Goal: Information Seeking & Learning: Learn about a topic

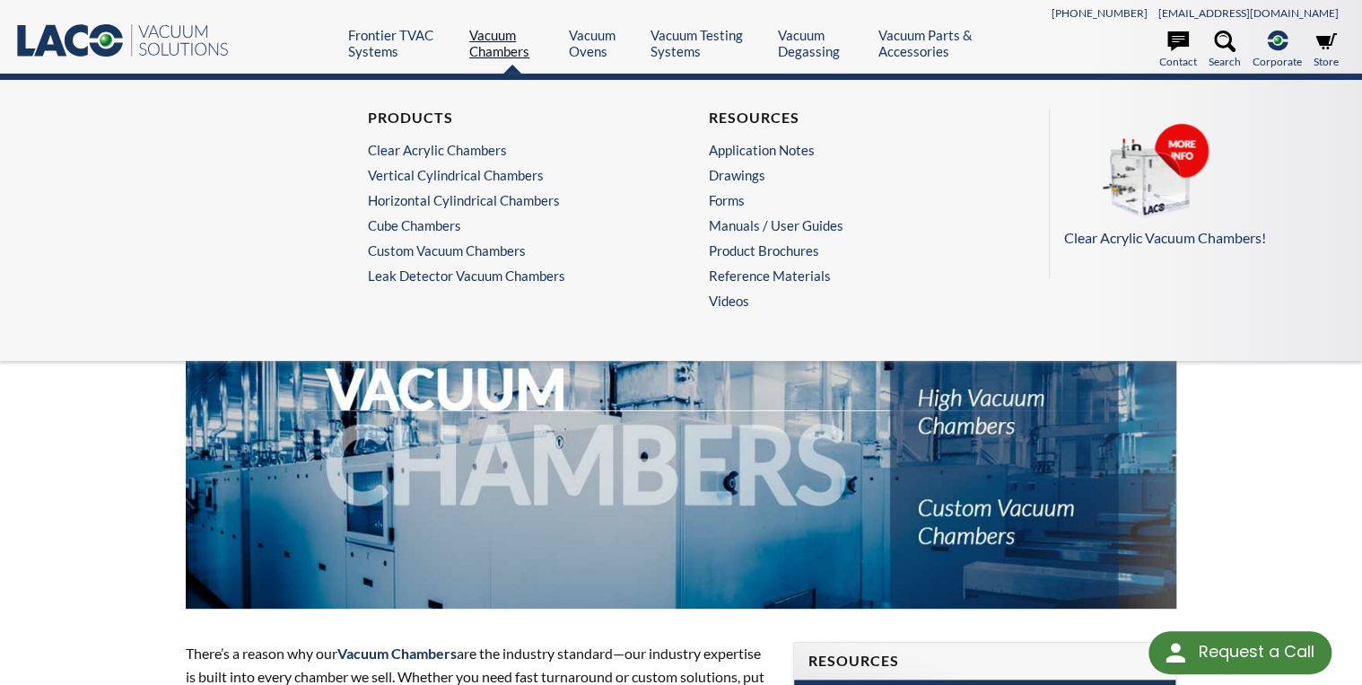
click at [521, 35] on link "Vacuum Chambers" at bounding box center [512, 43] width 86 height 32
click at [457, 199] on link "Horizontal Cylindrical Chambers" at bounding box center [506, 200] width 277 height 16
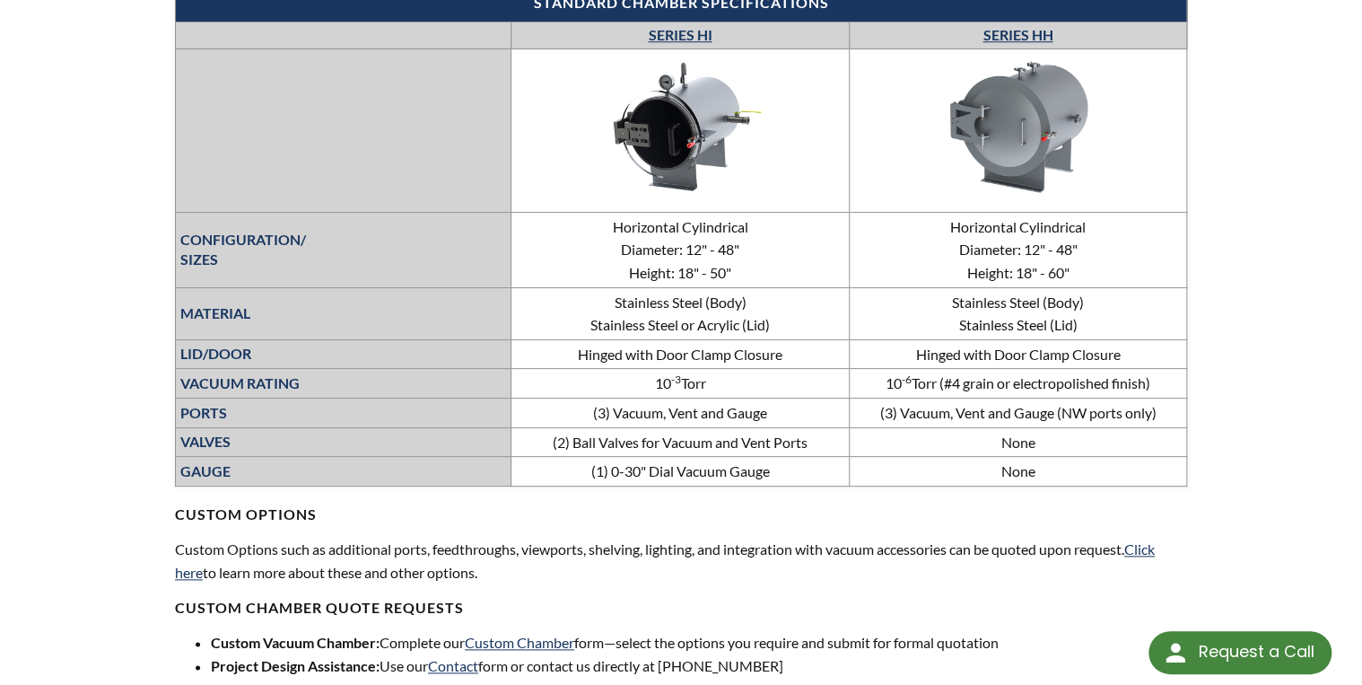
scroll to position [646, 0]
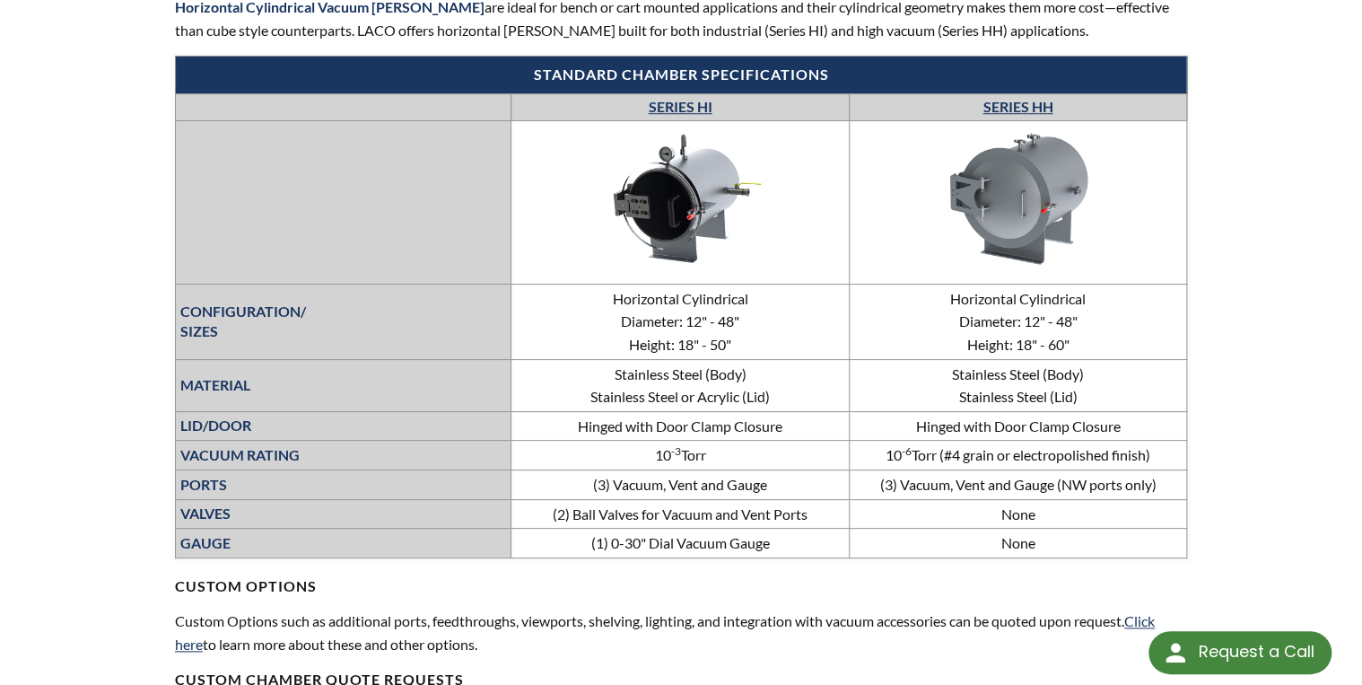
click at [1022, 107] on link "SERIES HH" at bounding box center [1018, 106] width 70 height 17
click at [690, 95] on th "SERIES HI" at bounding box center [680, 107] width 337 height 26
click at [657, 108] on link "SERIES HI" at bounding box center [680, 106] width 64 height 17
click at [999, 103] on link "SERIES HH" at bounding box center [1018, 106] width 70 height 17
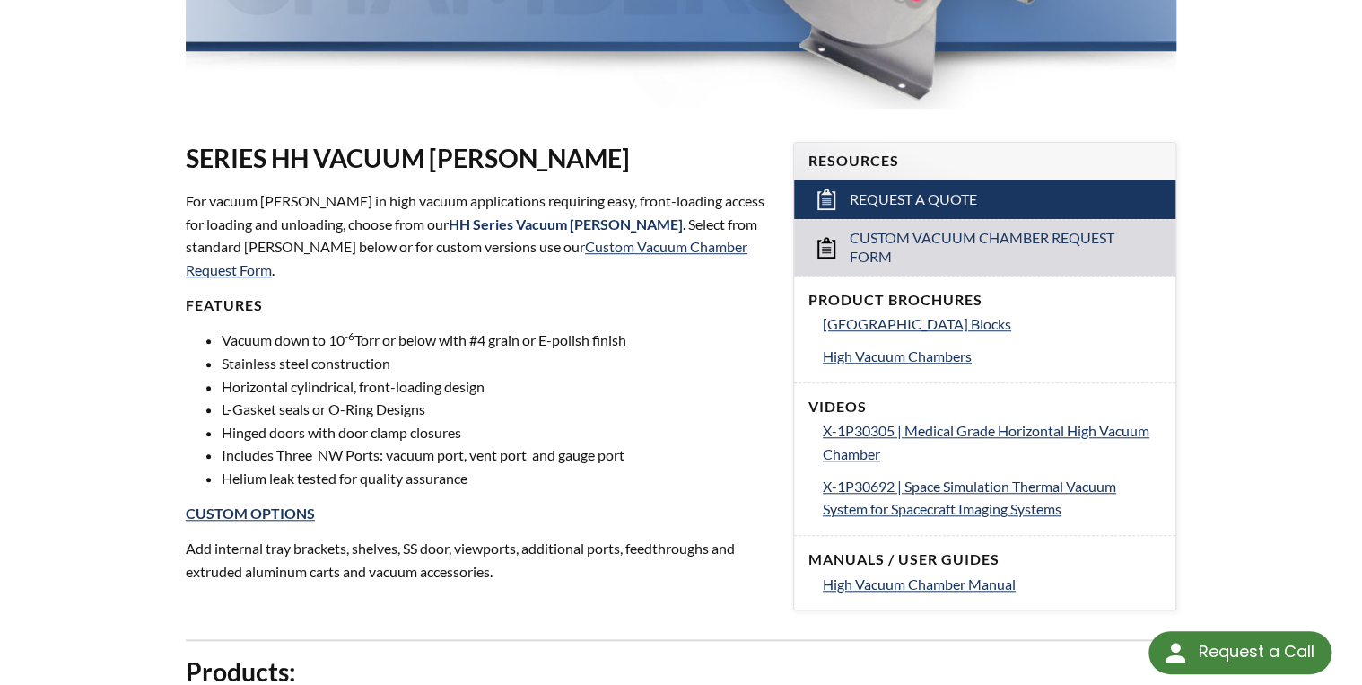
scroll to position [503, 0]
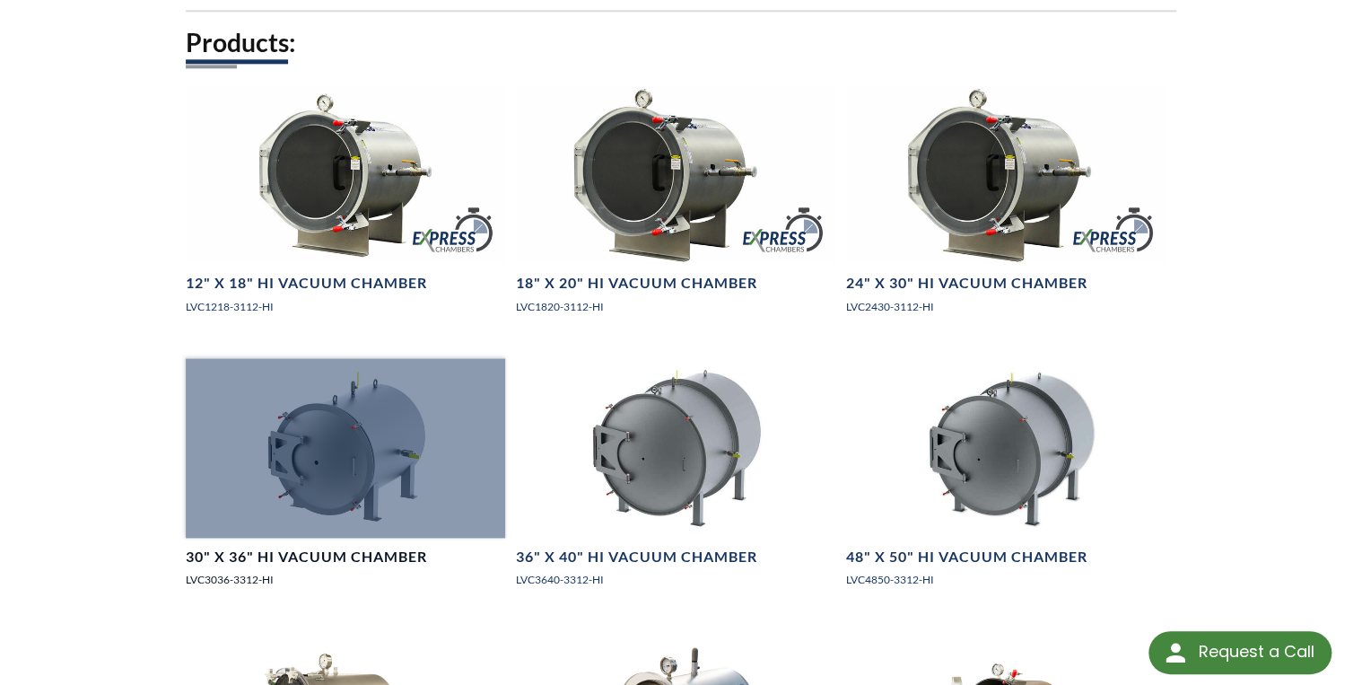
scroll to position [1508, 0]
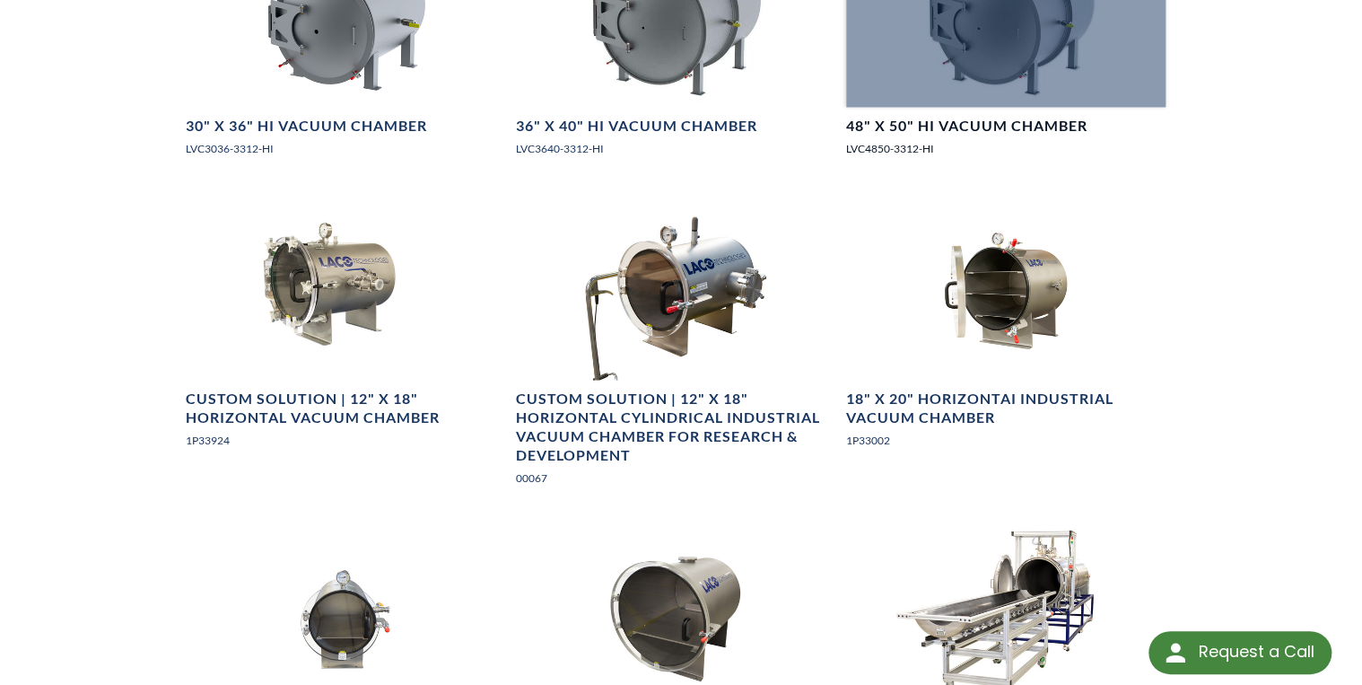
click at [988, 108] on link "48" X 50" HI Vacuum Chamber LVC4850-3312-HI" at bounding box center [1005, 49] width 319 height 244
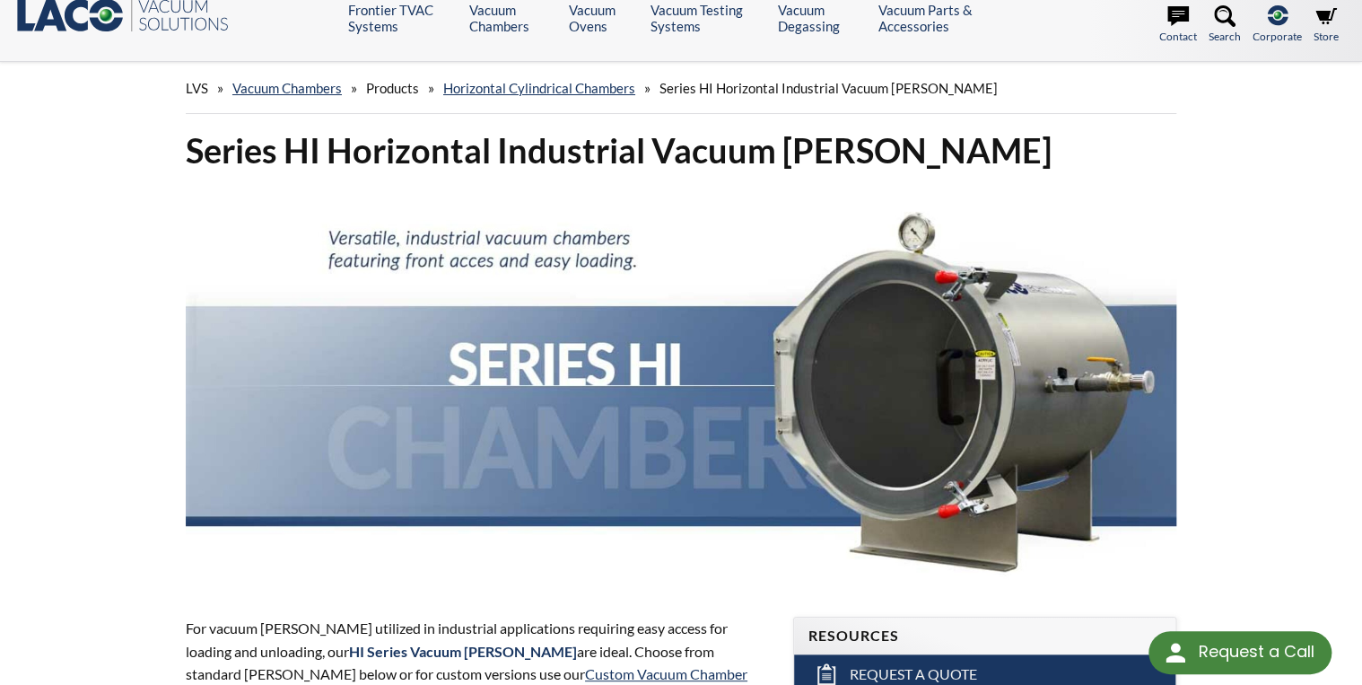
scroll to position [0, 0]
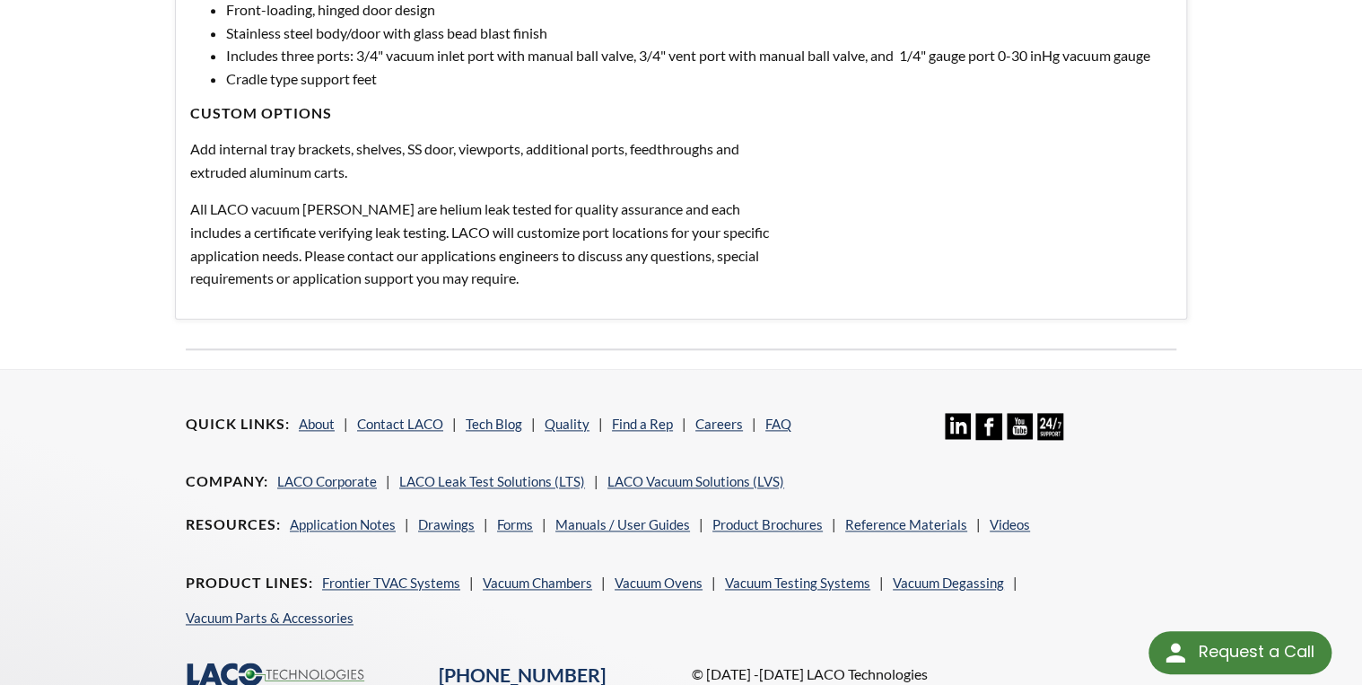
scroll to position [503, 0]
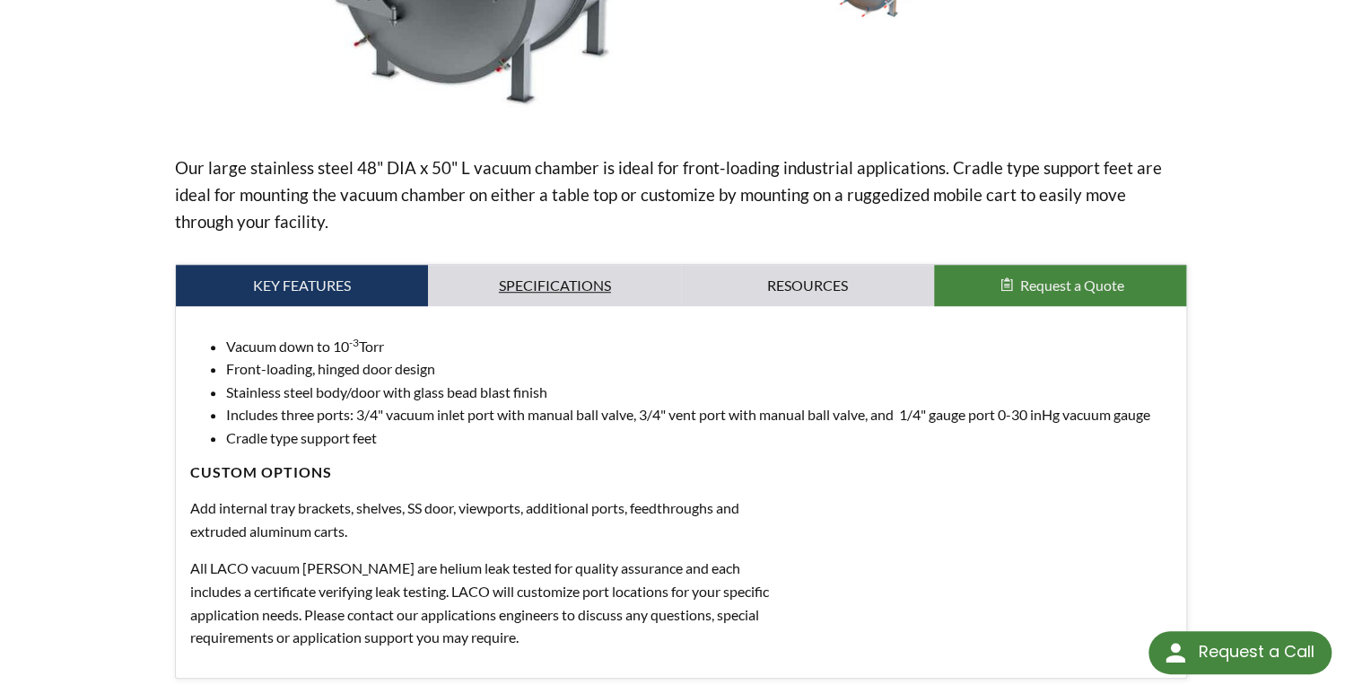
click at [586, 294] on link "Specifications" at bounding box center [554, 285] width 253 height 41
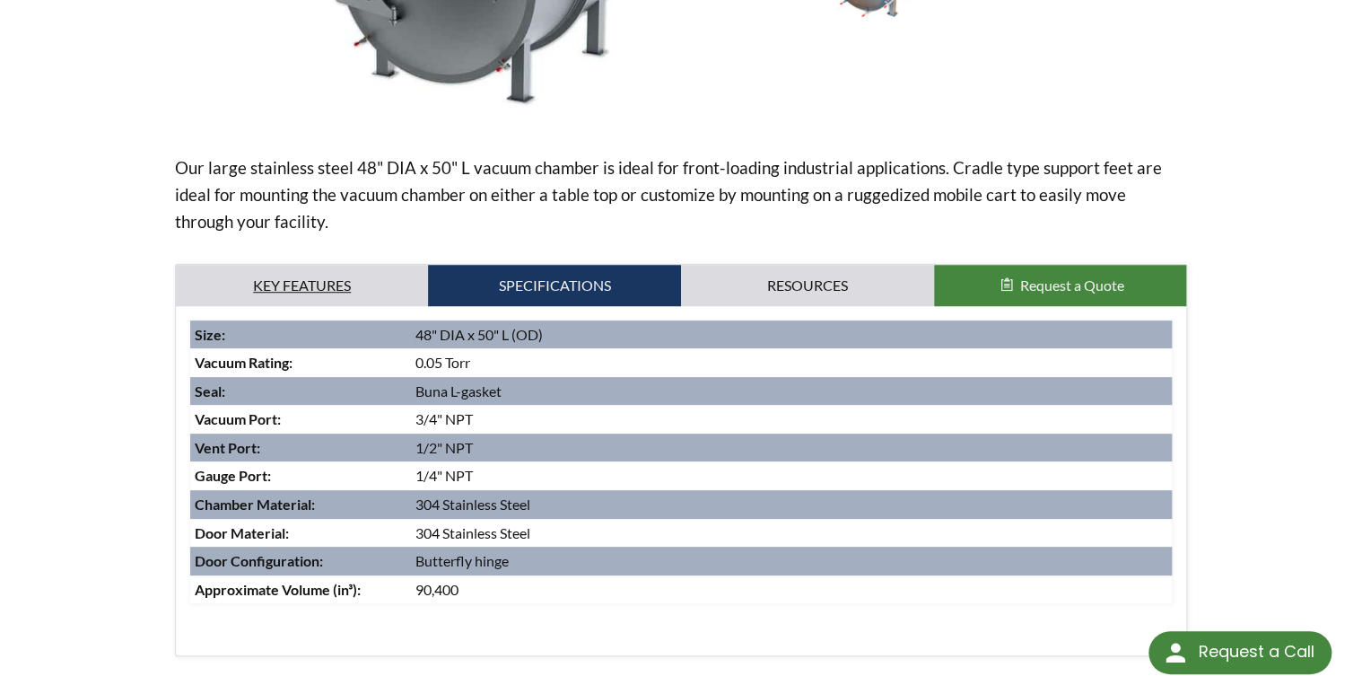
click at [309, 295] on link "Key Features" at bounding box center [302, 285] width 253 height 41
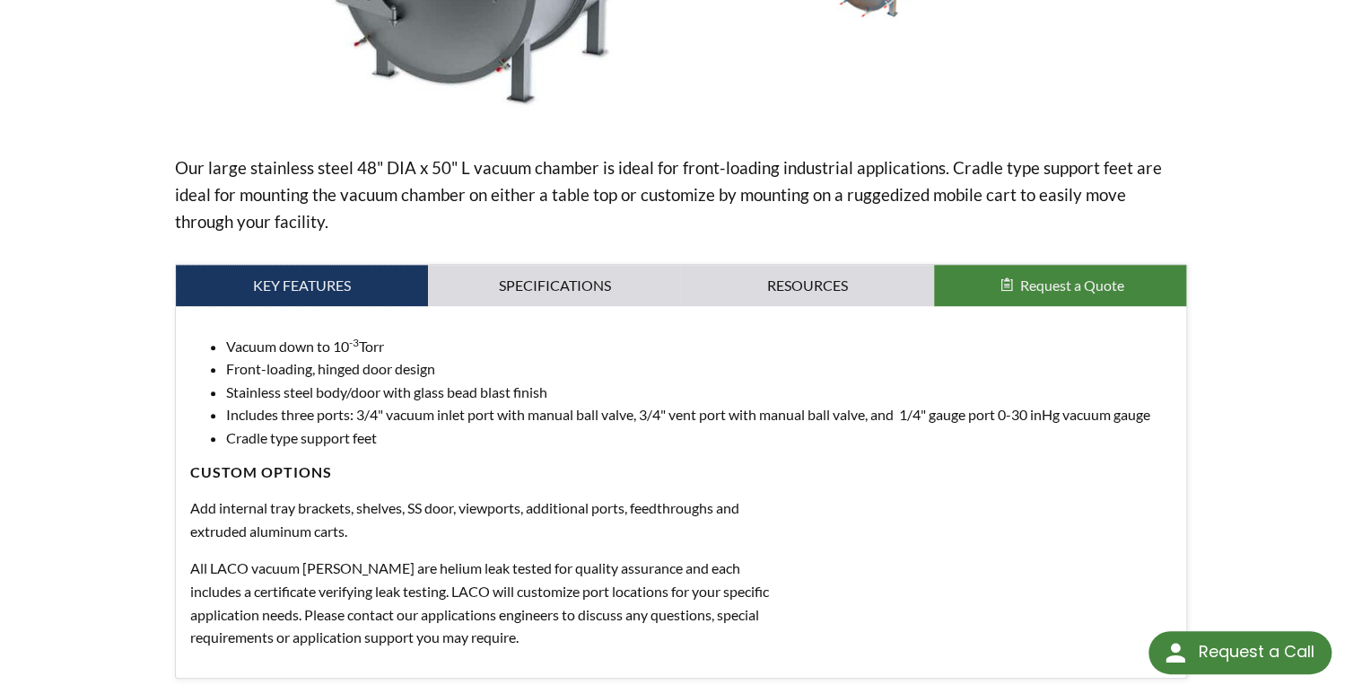
scroll to position [0, 0]
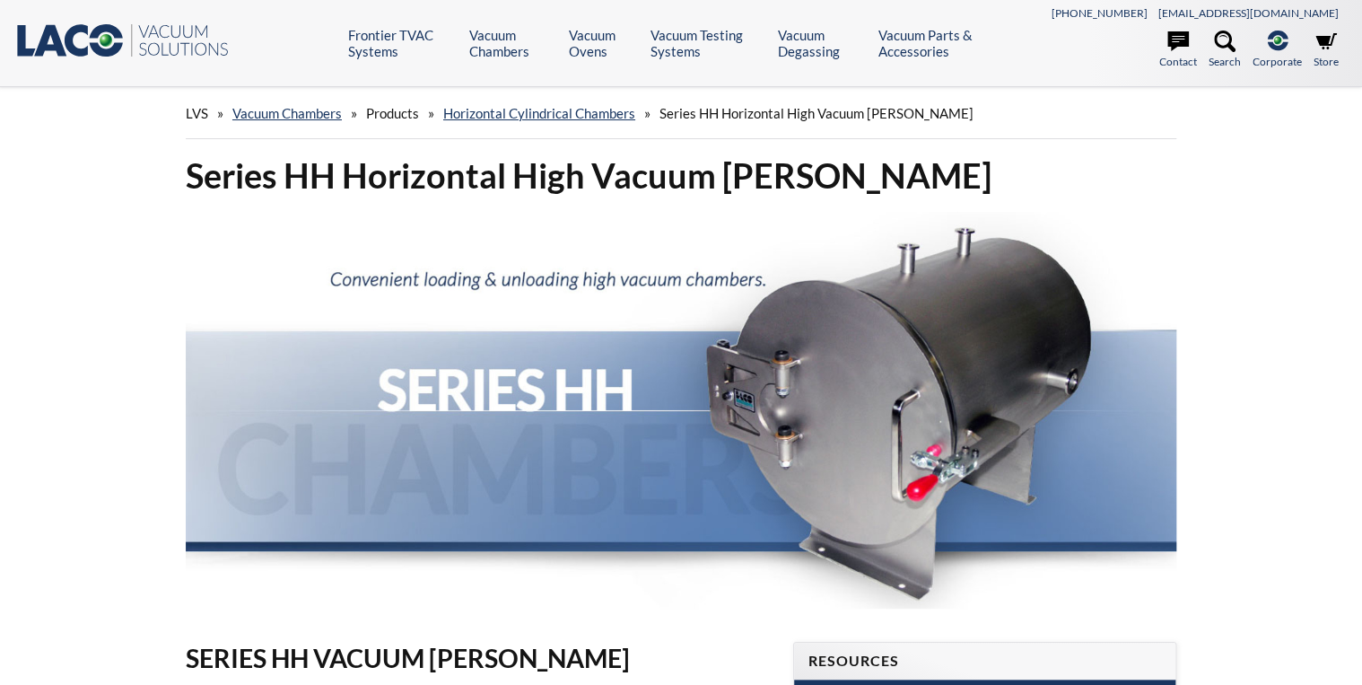
select select "Language Translate Widget"
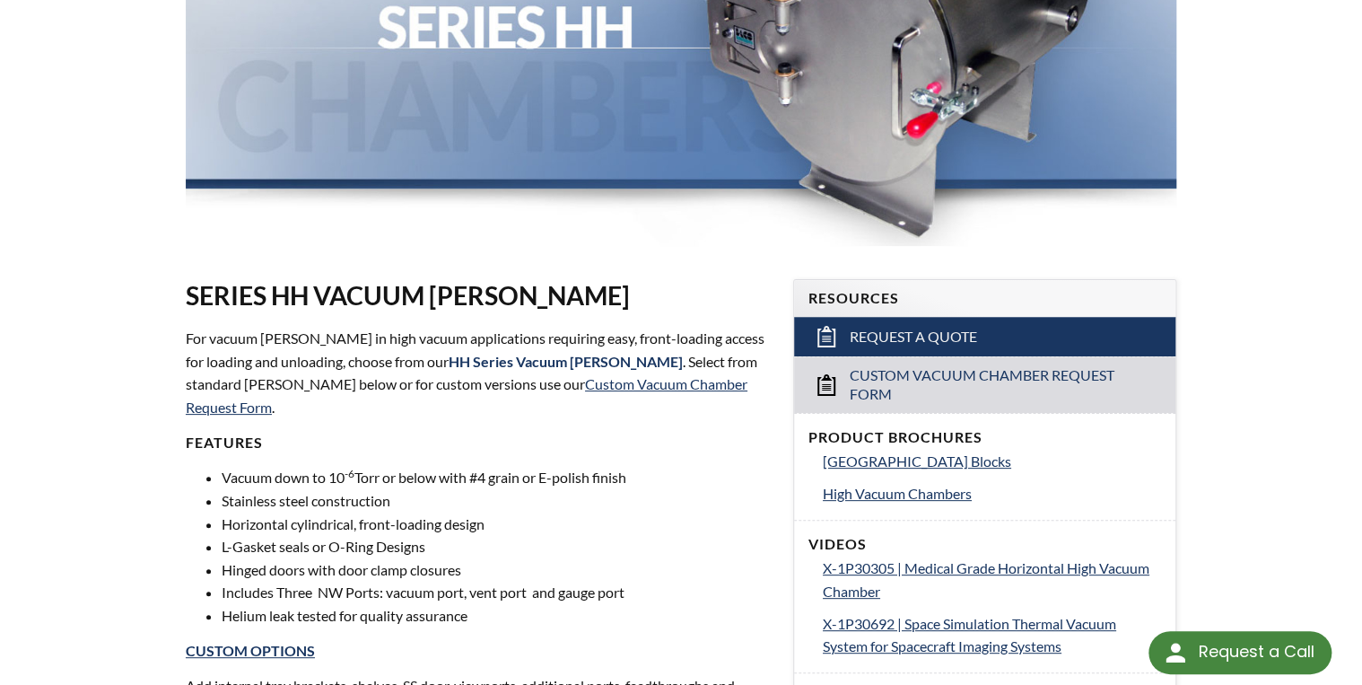
scroll to position [359, 0]
